Goal: Task Accomplishment & Management: Manage account settings

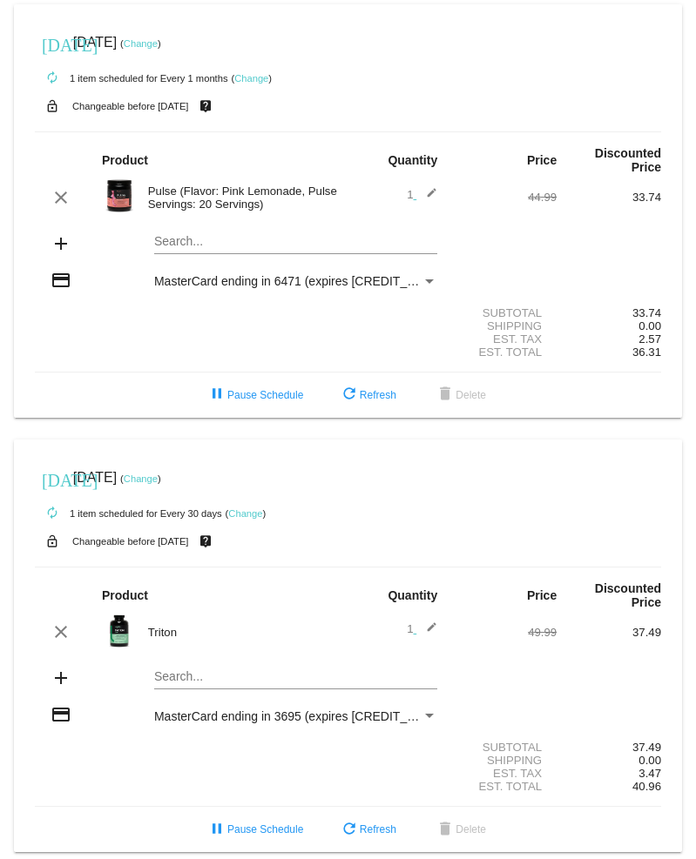
click at [158, 44] on link "Change" at bounding box center [141, 43] width 34 height 10
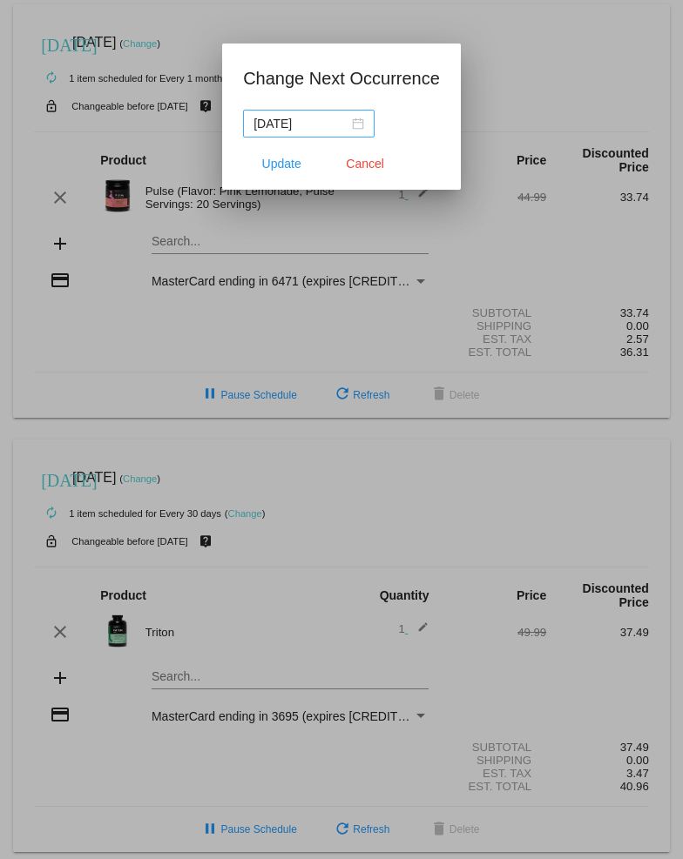
click at [364, 125] on div "[DATE]" at bounding box center [308, 123] width 111 height 19
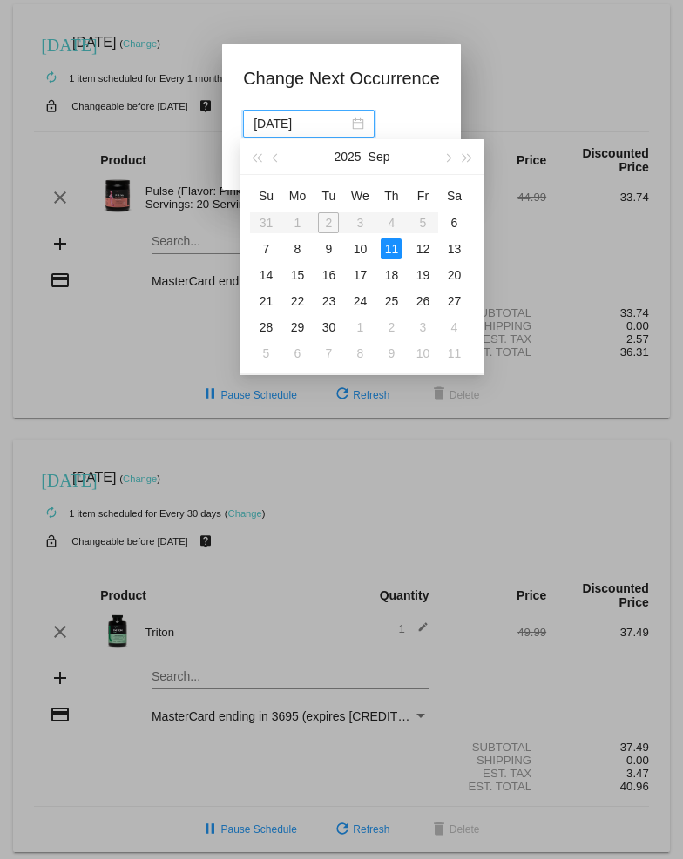
click at [332, 328] on div "30" at bounding box center [328, 327] width 21 height 21
type input "[DATE]"
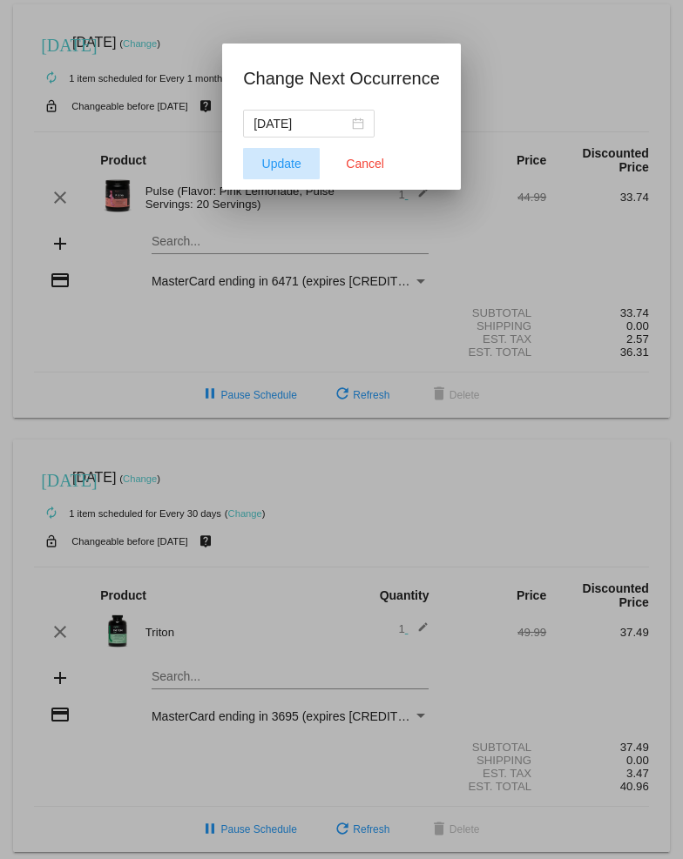
click at [278, 164] on span "Update" at bounding box center [281, 164] width 39 height 14
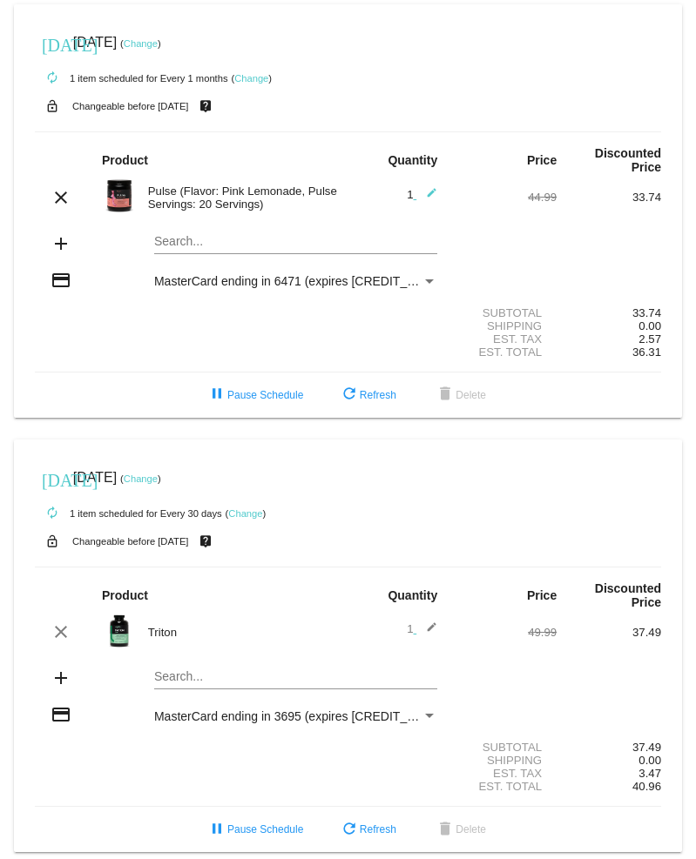
click at [158, 484] on link "Change" at bounding box center [141, 479] width 34 height 10
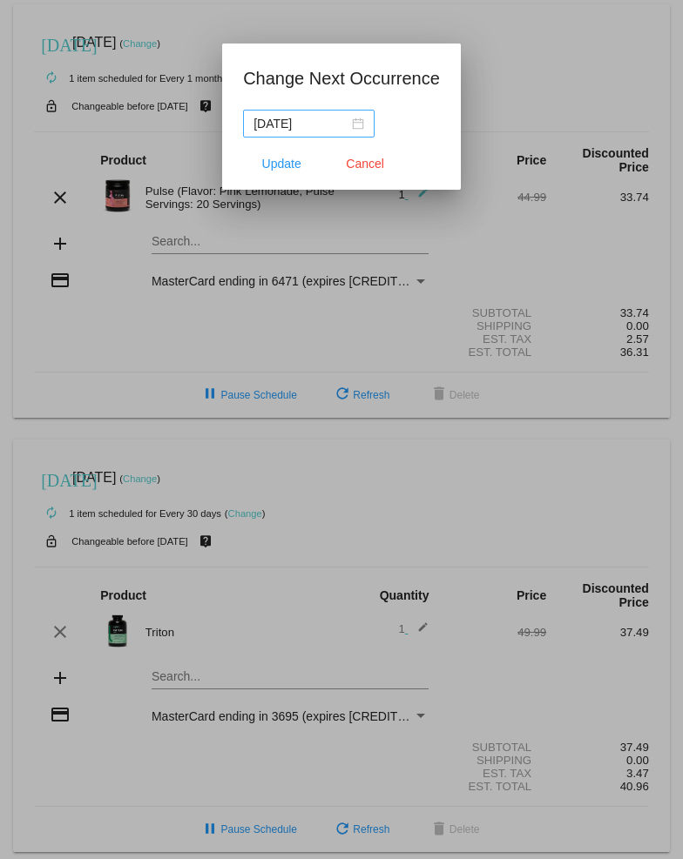
click at [372, 123] on nz-date-picker "[DATE]" at bounding box center [308, 124] width 131 height 28
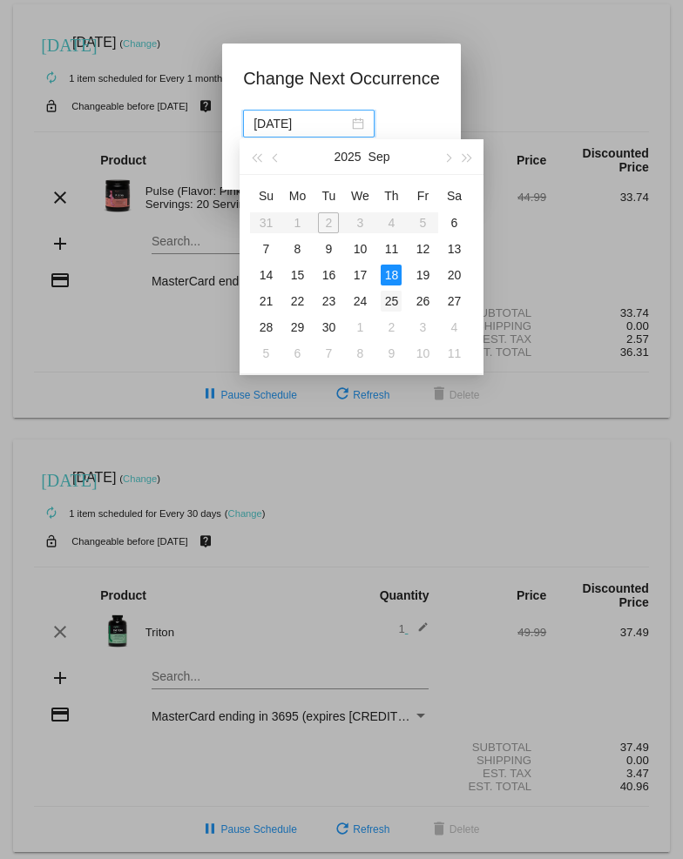
click at [397, 300] on div "25" at bounding box center [390, 301] width 21 height 21
type input "[DATE]"
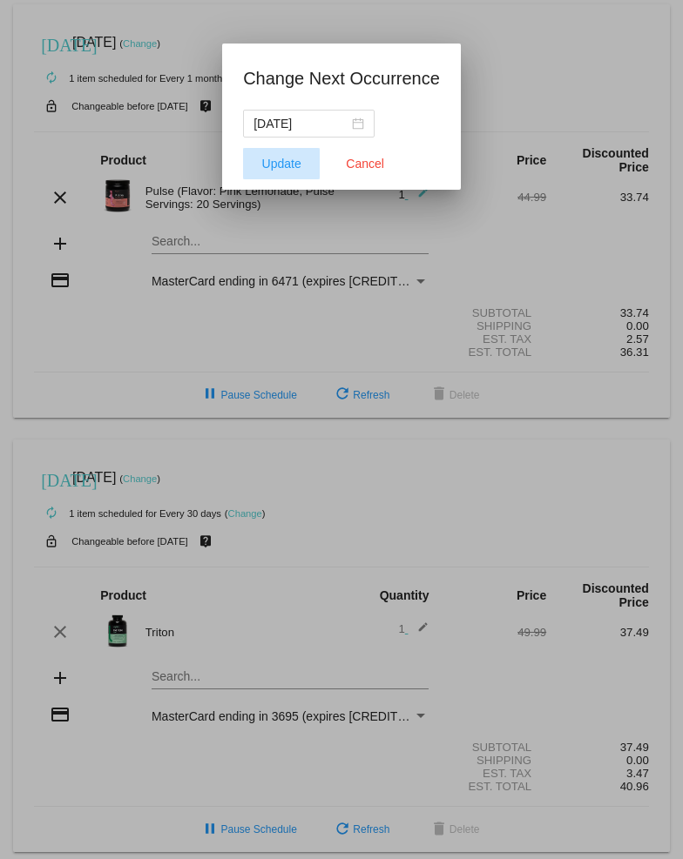
drag, startPoint x: 288, startPoint y: 172, endPoint x: 302, endPoint y: 175, distance: 14.4
click at [288, 172] on button "Update" at bounding box center [281, 163] width 77 height 31
